Goal: Download file/media

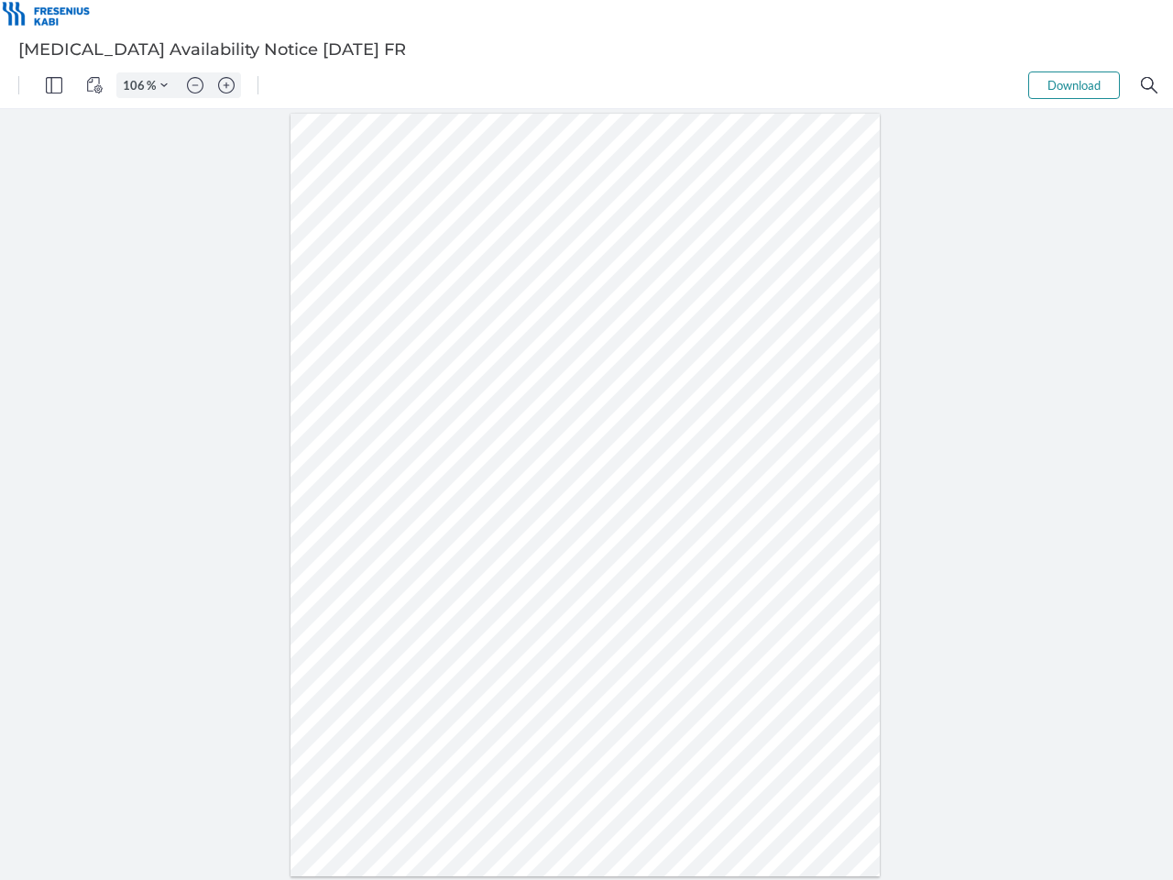
click at [54, 85] on img "Panel" at bounding box center [54, 85] width 17 height 17
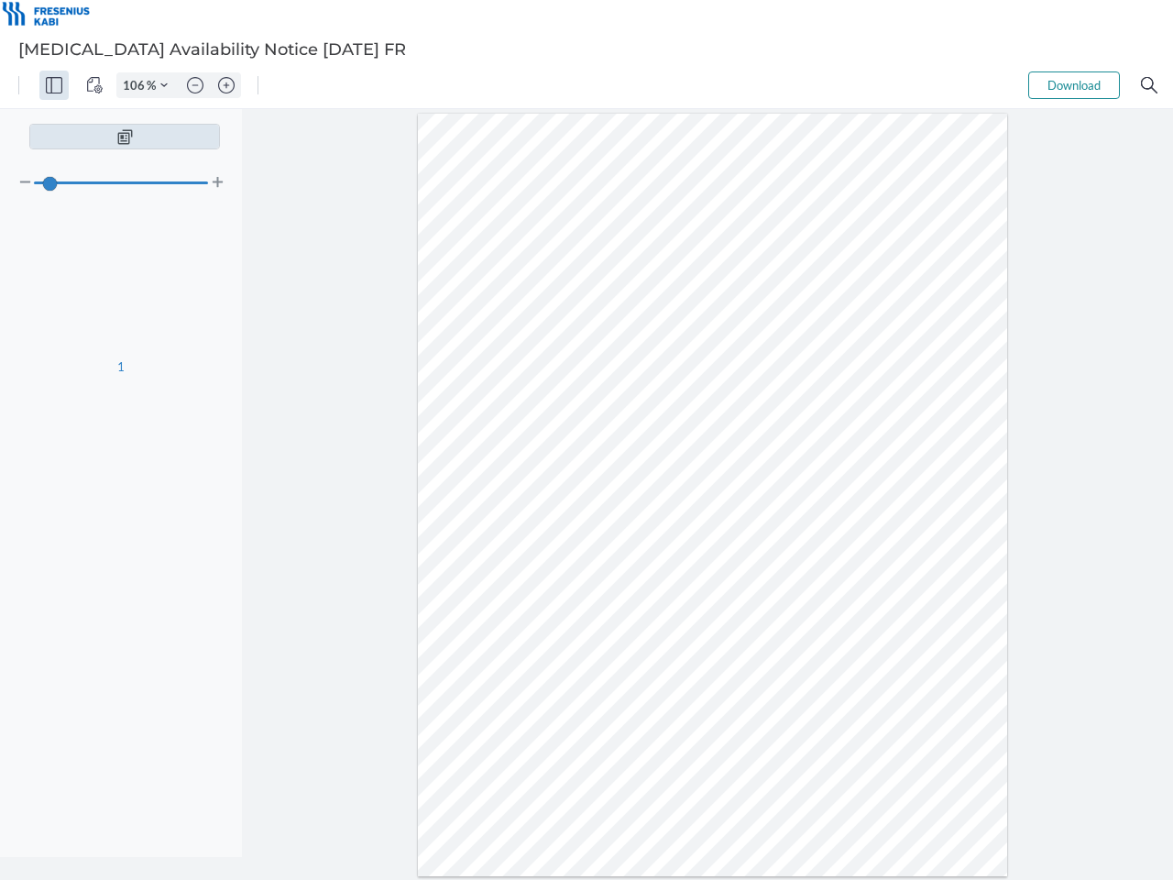
click at [94, 85] on img "View Controls" at bounding box center [94, 85] width 17 height 17
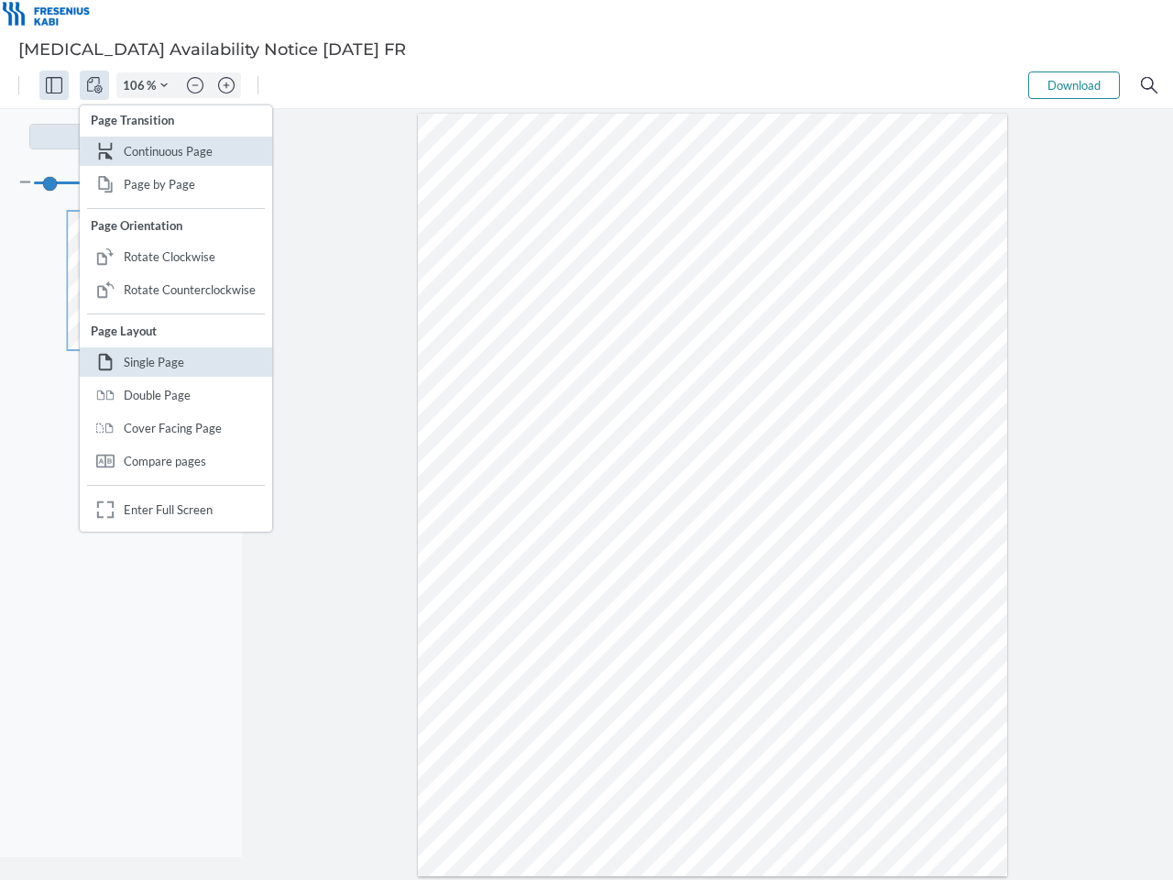
click at [137, 85] on input "106" at bounding box center [131, 85] width 29 height 17
click at [164, 85] on img "Zoom Controls" at bounding box center [163, 85] width 7 height 7
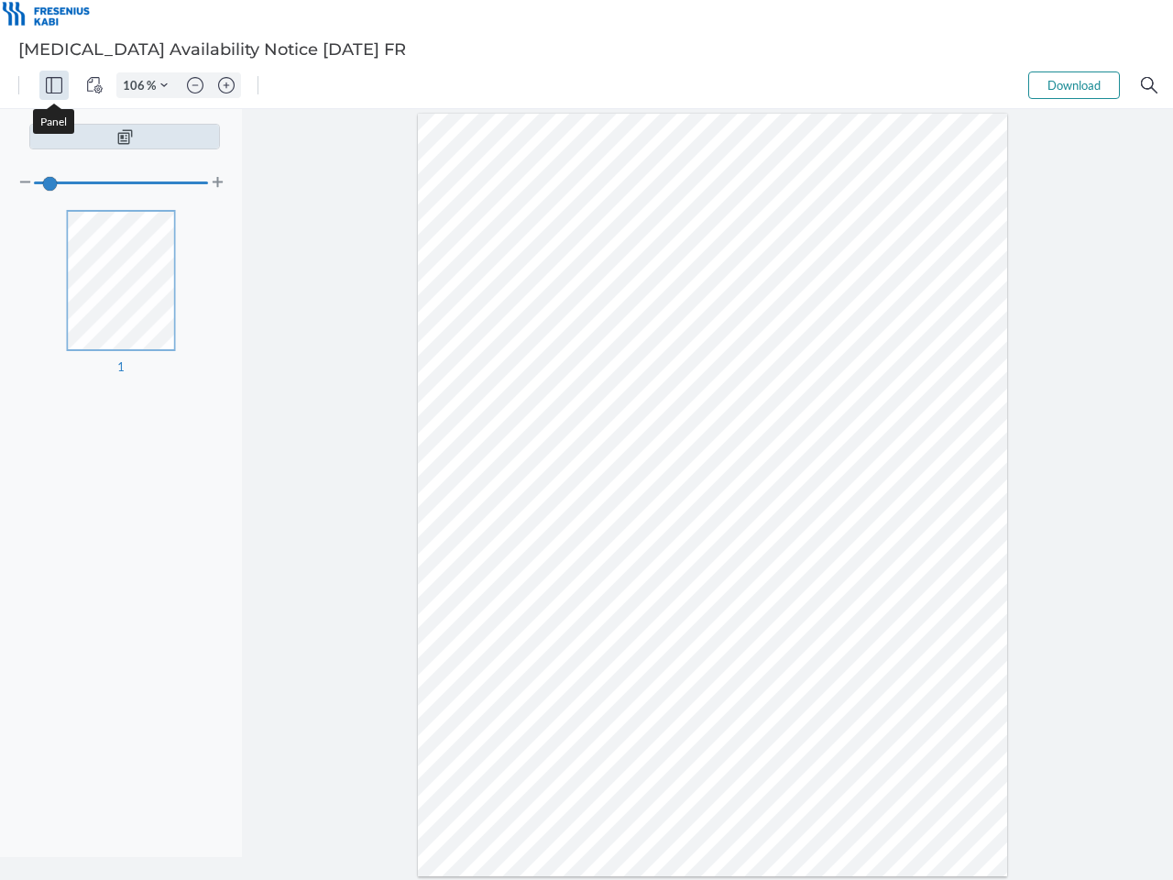
click at [195, 85] on img "Zoom out" at bounding box center [195, 85] width 17 height 17
click at [226, 85] on img "Zoom in" at bounding box center [226, 85] width 17 height 17
type input "106"
click at [1074, 85] on button "Download" at bounding box center [1075, 86] width 92 height 28
click at [1150, 85] on img "Search" at bounding box center [1149, 85] width 17 height 17
